Goal: Task Accomplishment & Management: Use online tool/utility

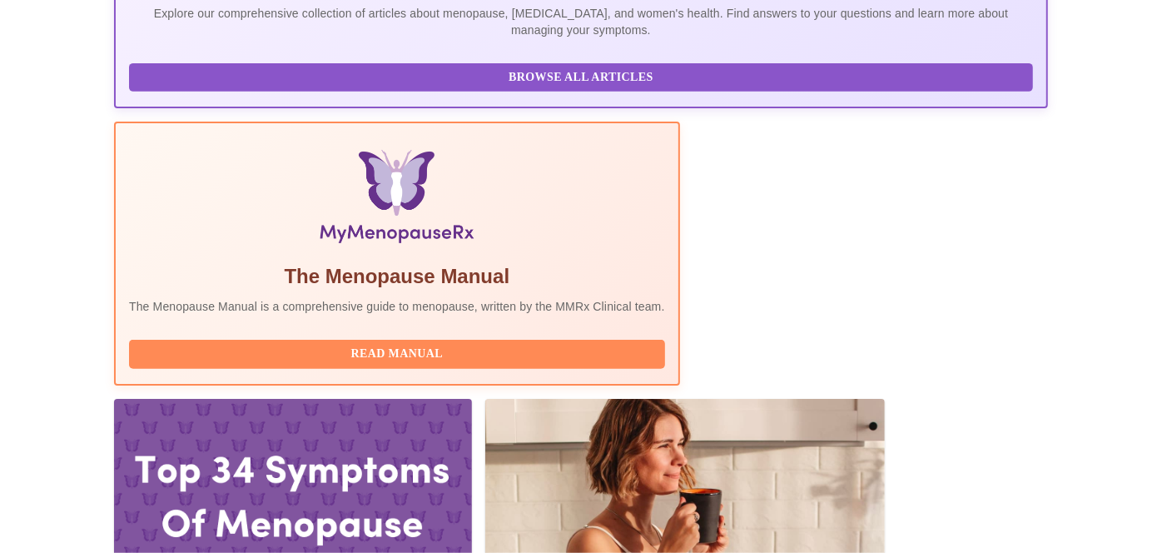
scroll to position [495, 0]
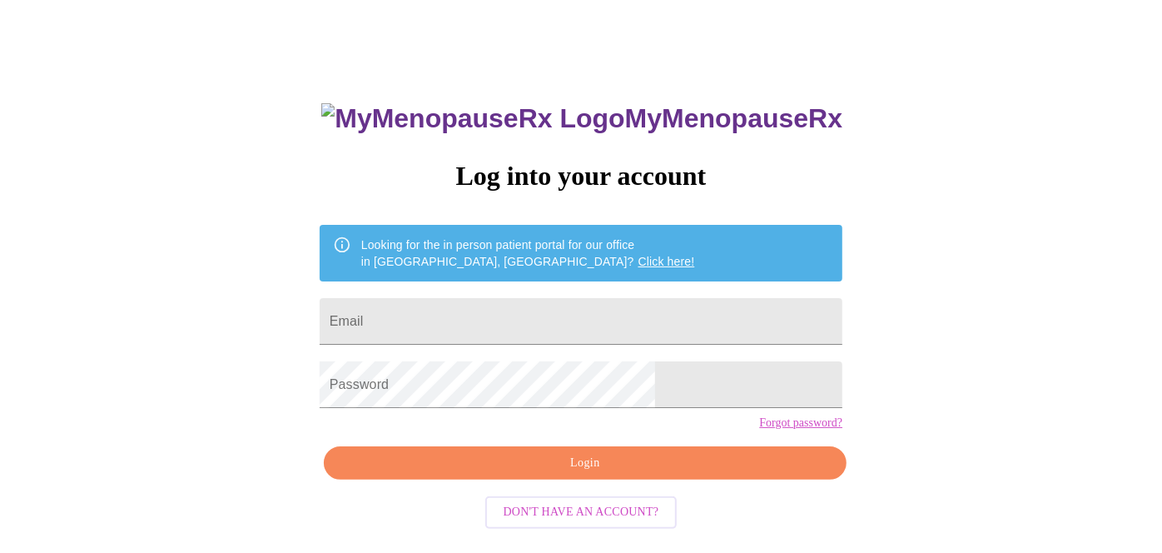
scroll to position [52, 0]
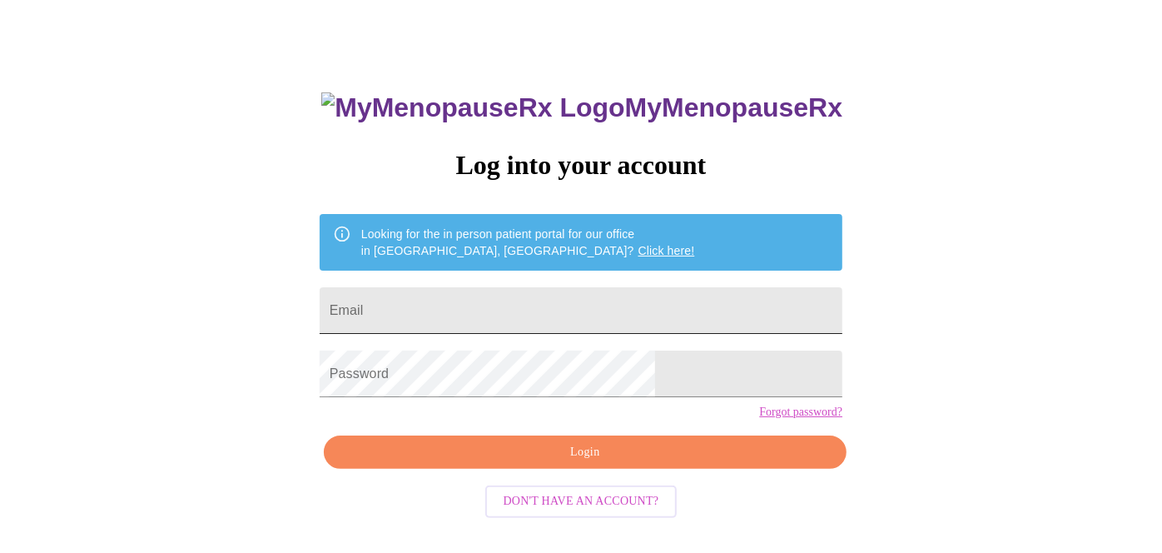
click at [480, 303] on input "Email" at bounding box center [581, 310] width 523 height 47
type input "[EMAIL_ADDRESS][DOMAIN_NAME]"
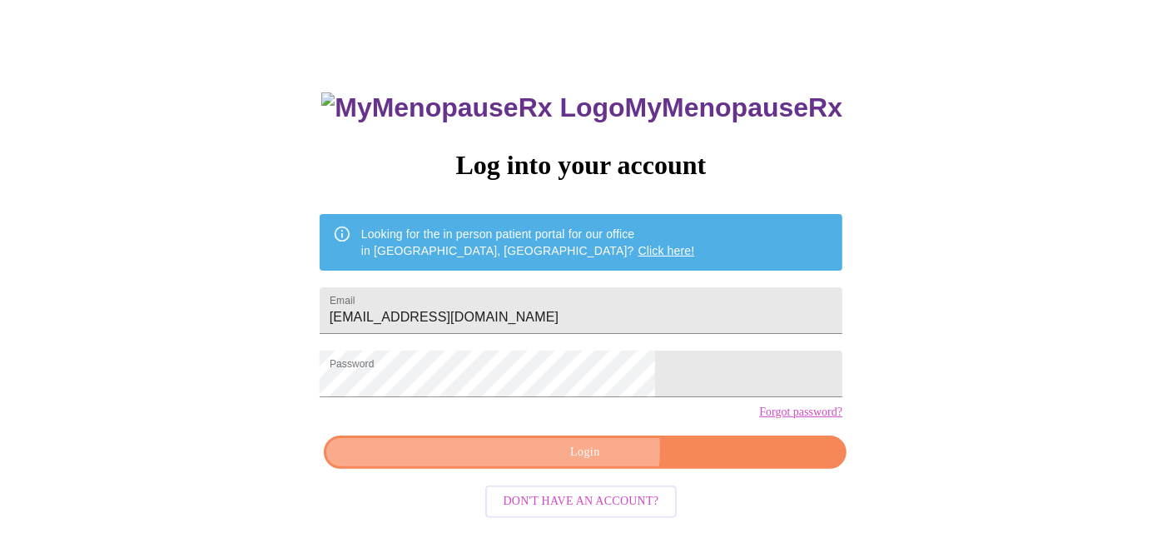
click at [551, 463] on span "Login" at bounding box center [585, 452] width 485 height 21
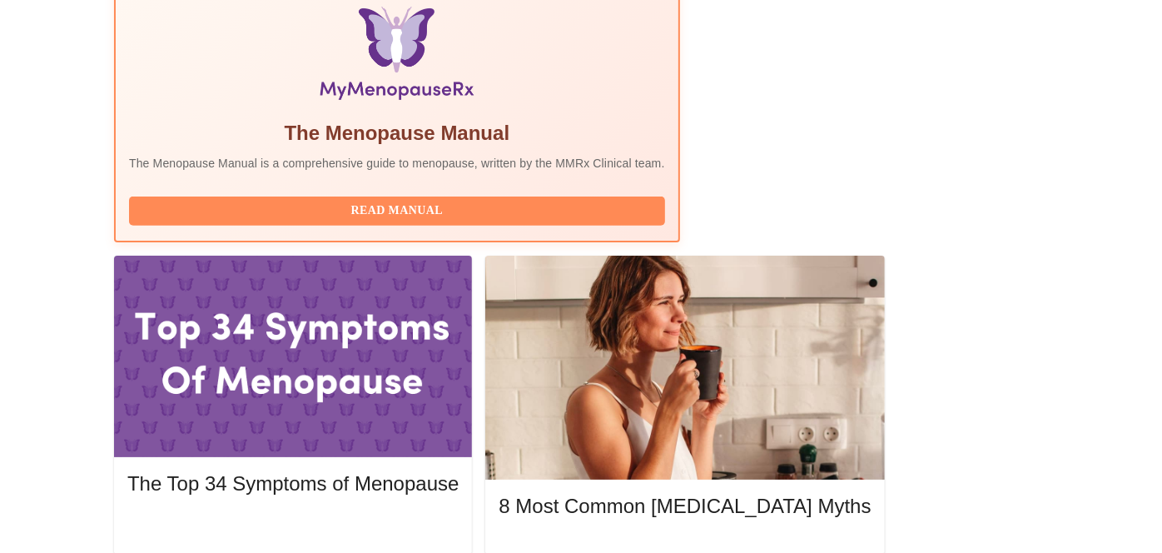
scroll to position [495, 0]
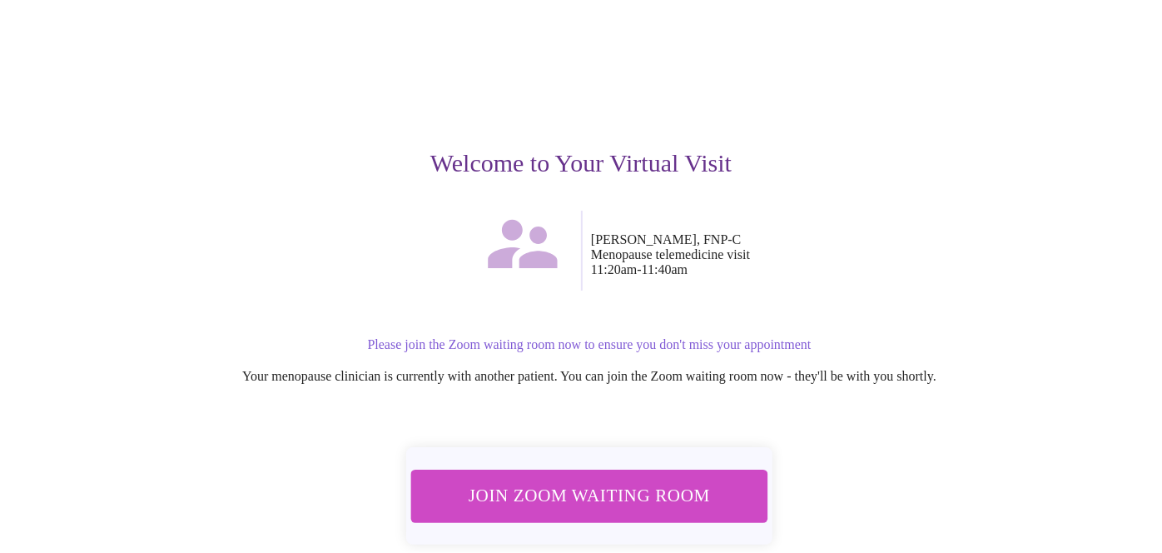
scroll to position [142, 0]
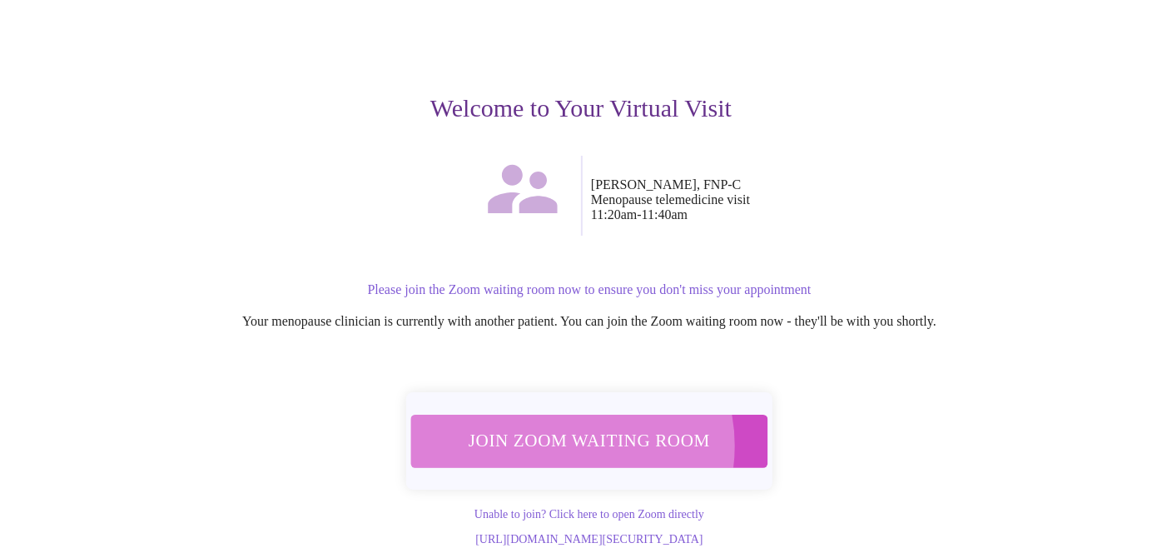
click at [565, 425] on span "Join Zoom Waiting Room" at bounding box center [589, 440] width 313 height 31
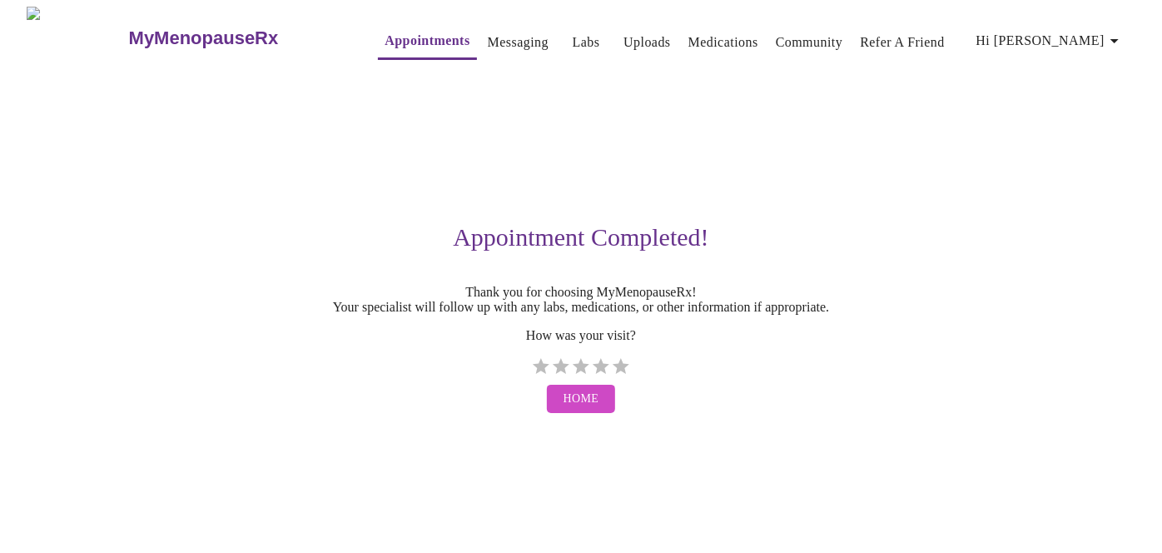
scroll to position [0, 0]
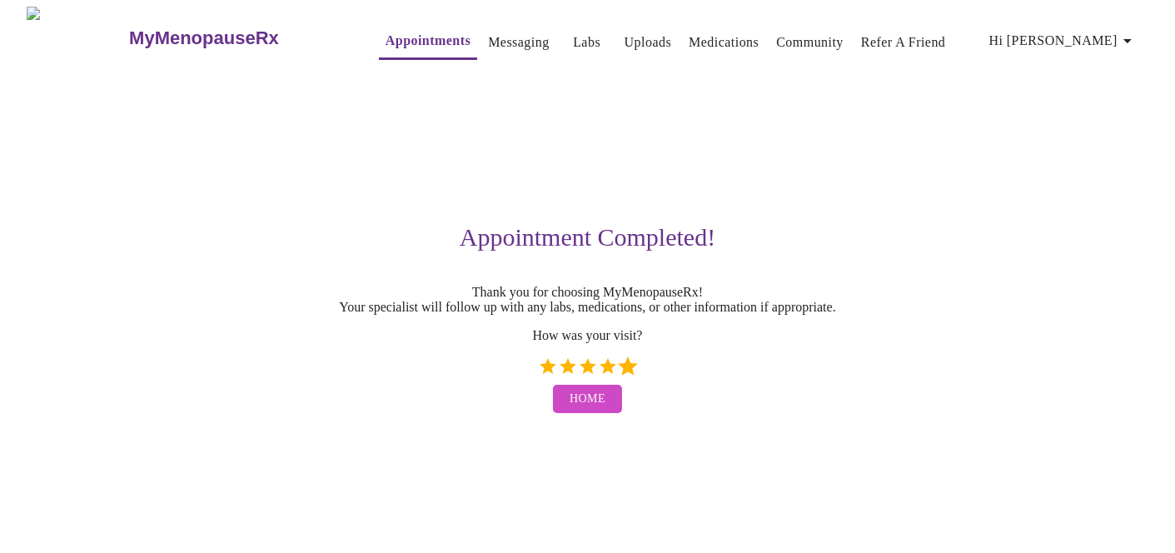
click at [625, 376] on label "5 Stars" at bounding box center [628, 366] width 20 height 20
click at [538, 373] on input "5 Stars" at bounding box center [537, 372] width 1 height 1
radio input "true"
click at [588, 410] on span "Home" at bounding box center [588, 399] width 36 height 21
